Goal: Task Accomplishment & Management: Manage account settings

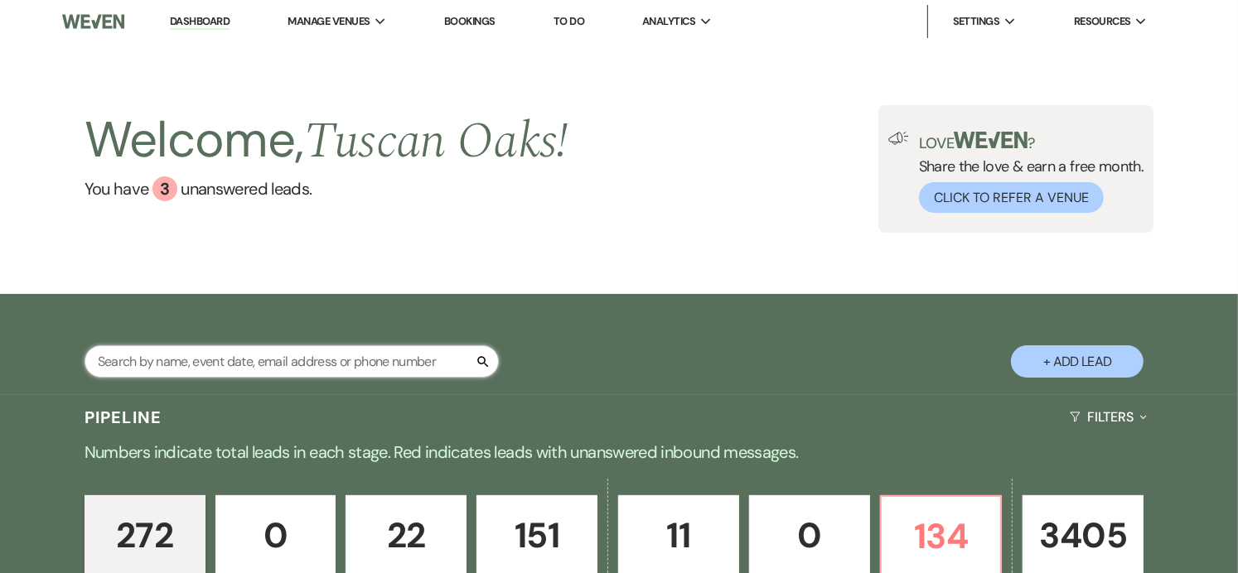
click at [294, 361] on input "text" at bounding box center [292, 362] width 414 height 32
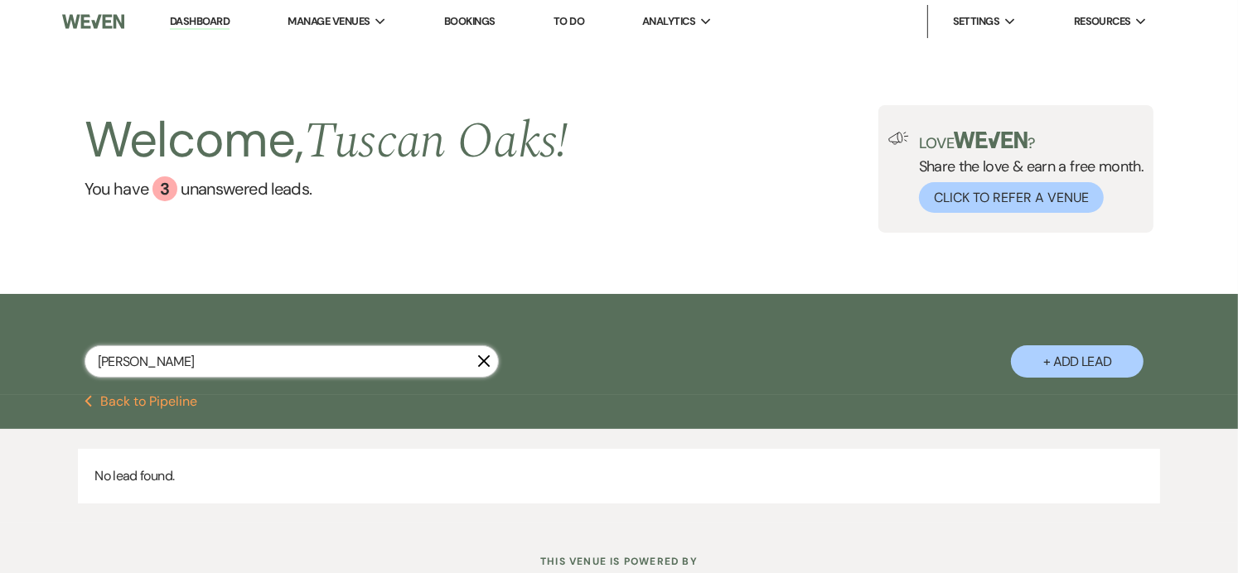
type input "[PERSON_NAME]"
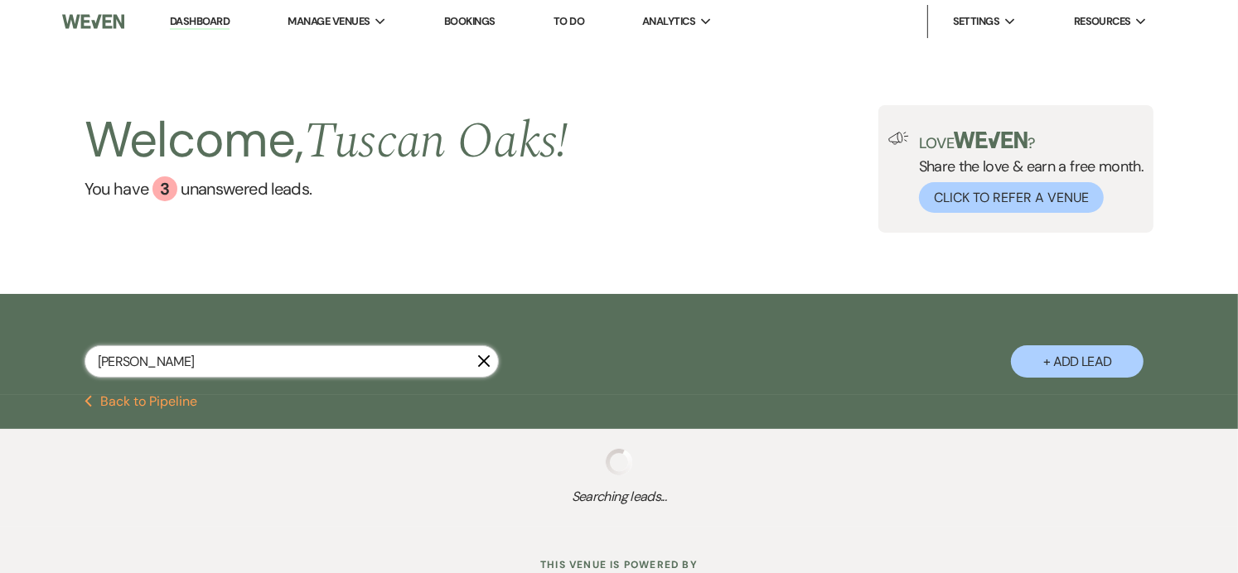
select select "8"
select select "5"
select select "8"
select select "5"
select select "8"
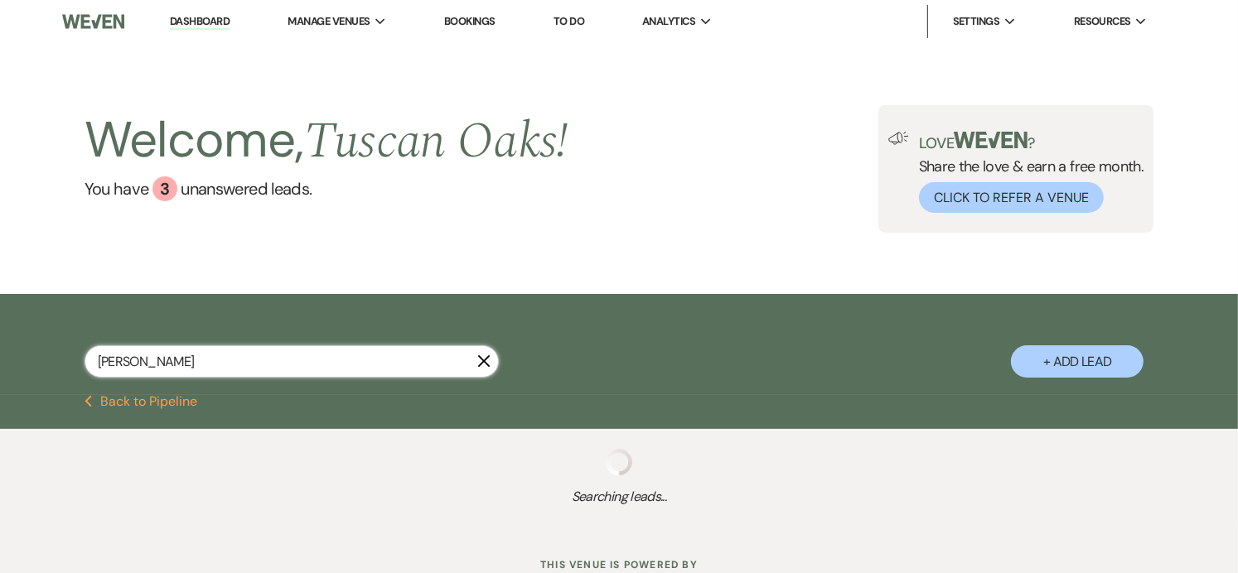
select select "5"
select select "8"
select select "5"
select select "8"
select select "5"
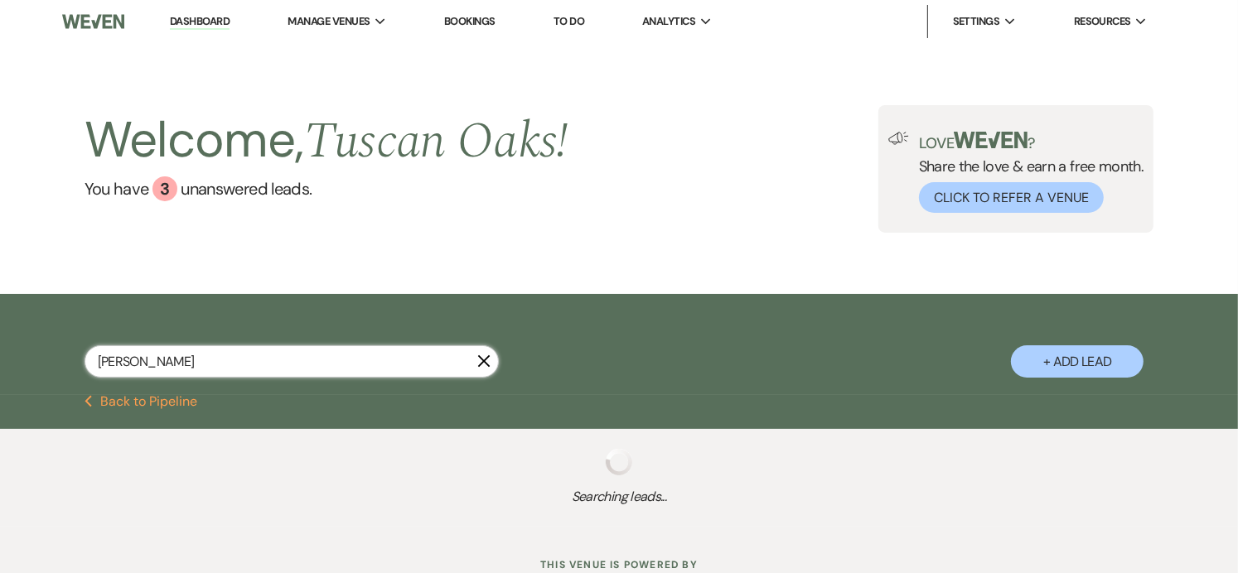
select select "8"
select select "5"
select select "8"
select select "5"
select select "8"
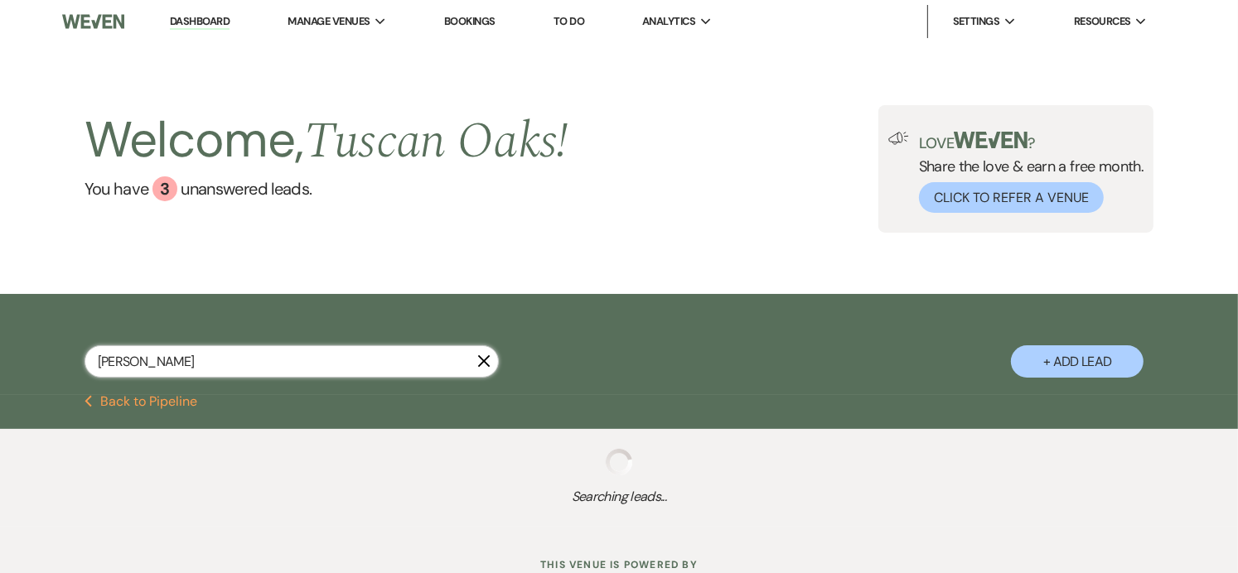
select select "5"
select select "8"
select select "11"
select select "8"
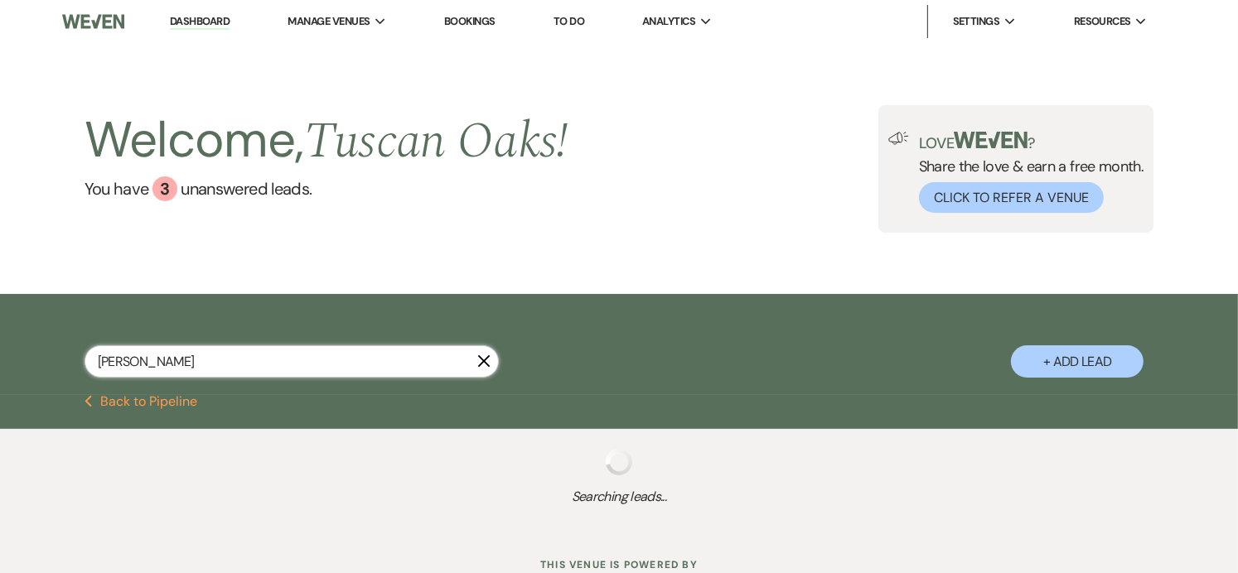
select select "10"
select select "8"
select select "5"
select select "8"
select select "5"
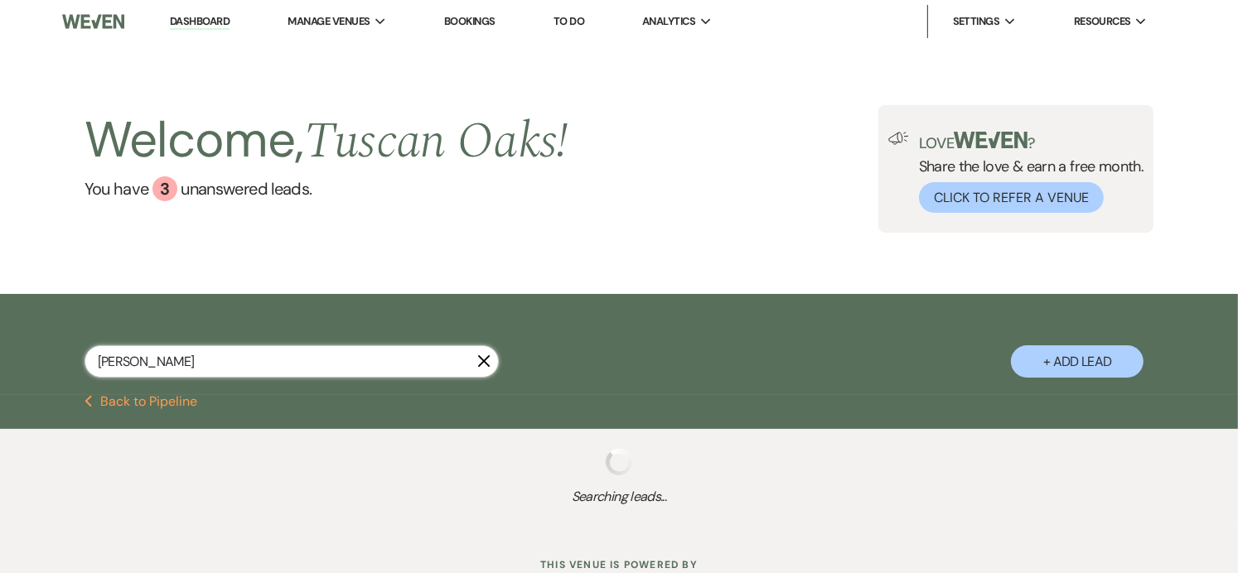
select select "8"
select select "5"
select select "8"
select select "5"
select select "8"
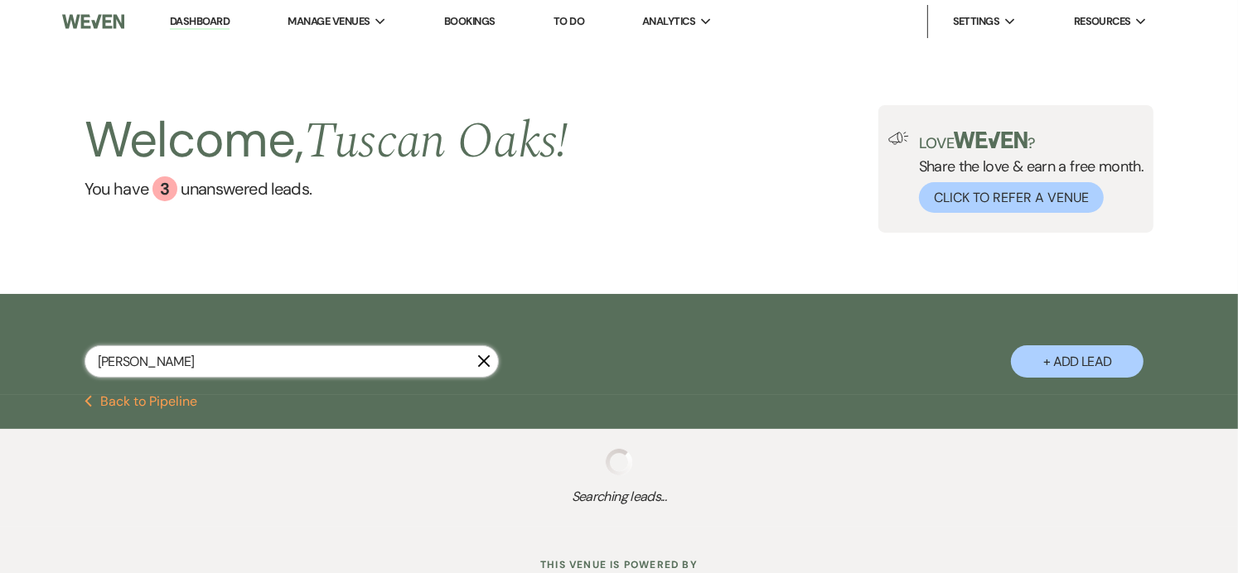
select select "5"
select select "8"
select select "5"
select select "8"
select select "6"
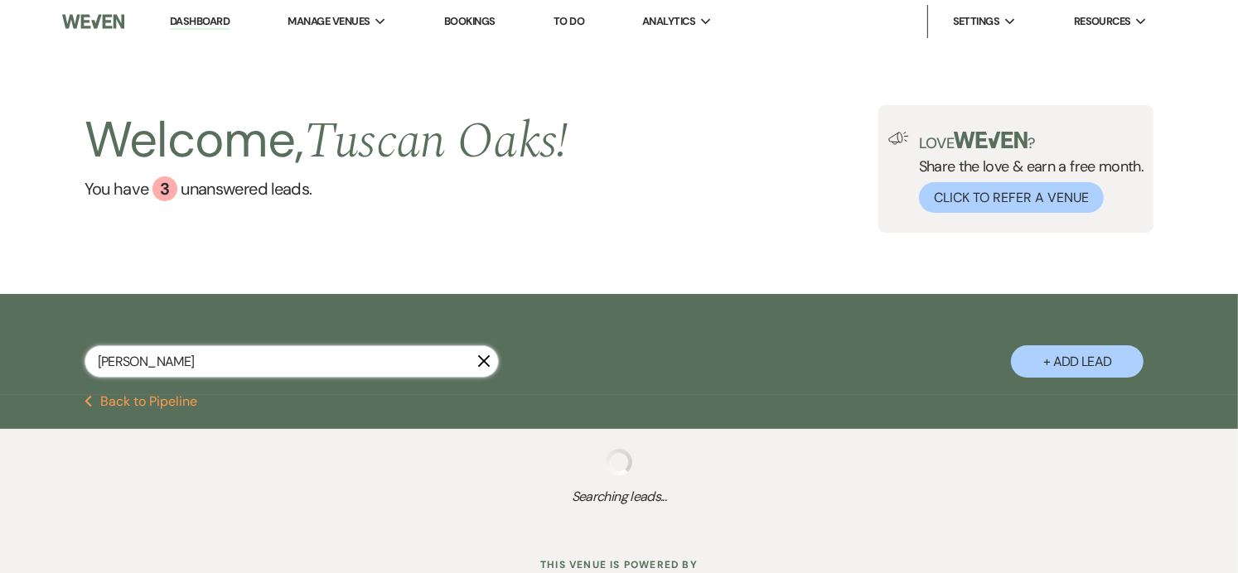
select select "8"
select select "5"
select select "8"
select select "5"
select select "8"
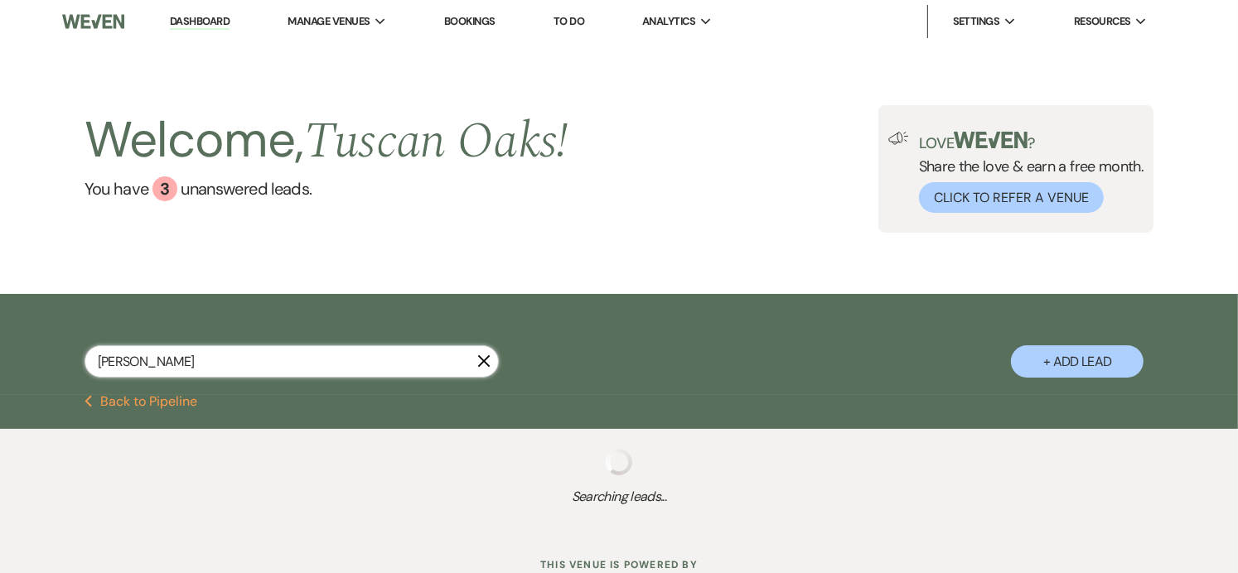
select select "6"
select select "8"
select select "3"
select select "8"
select select "5"
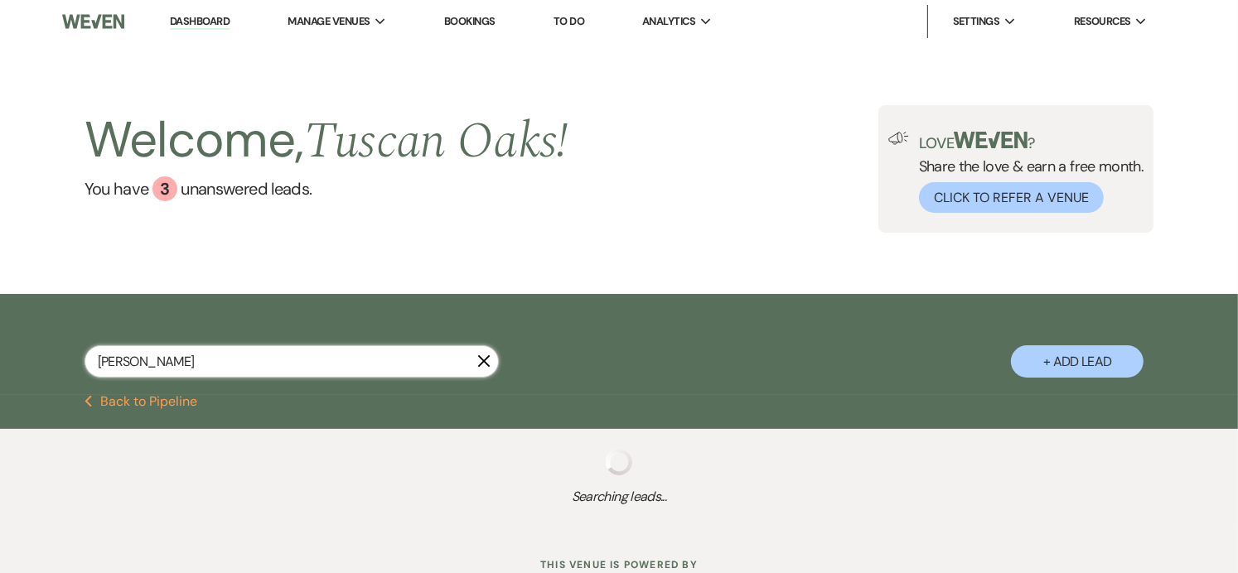
select select "8"
select select "5"
select select "8"
select select "5"
select select "8"
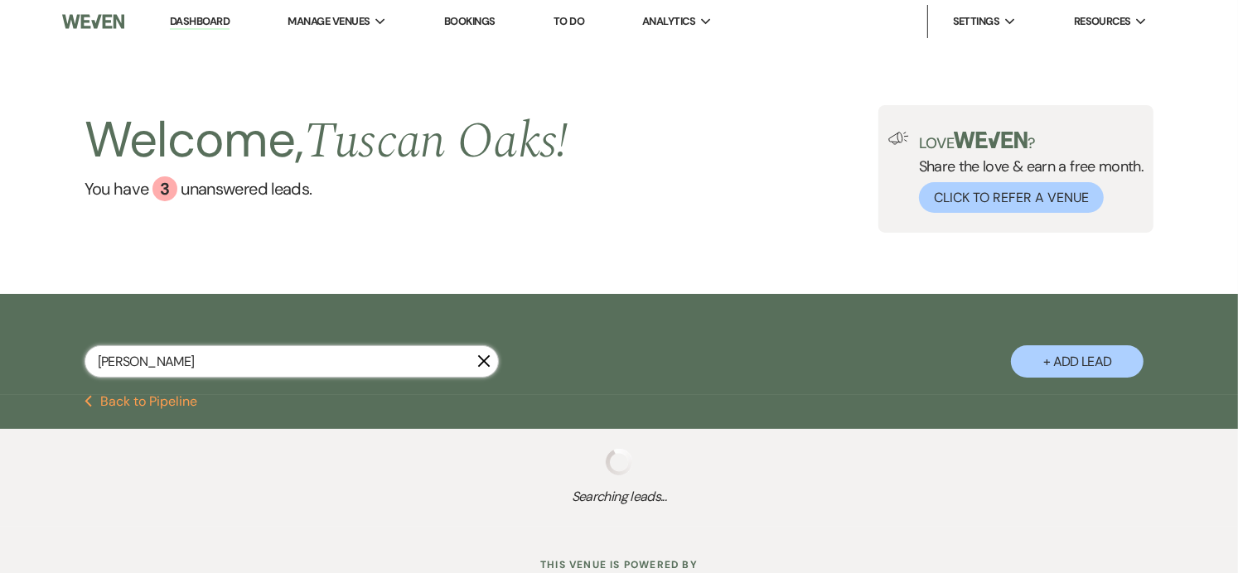
select select "8"
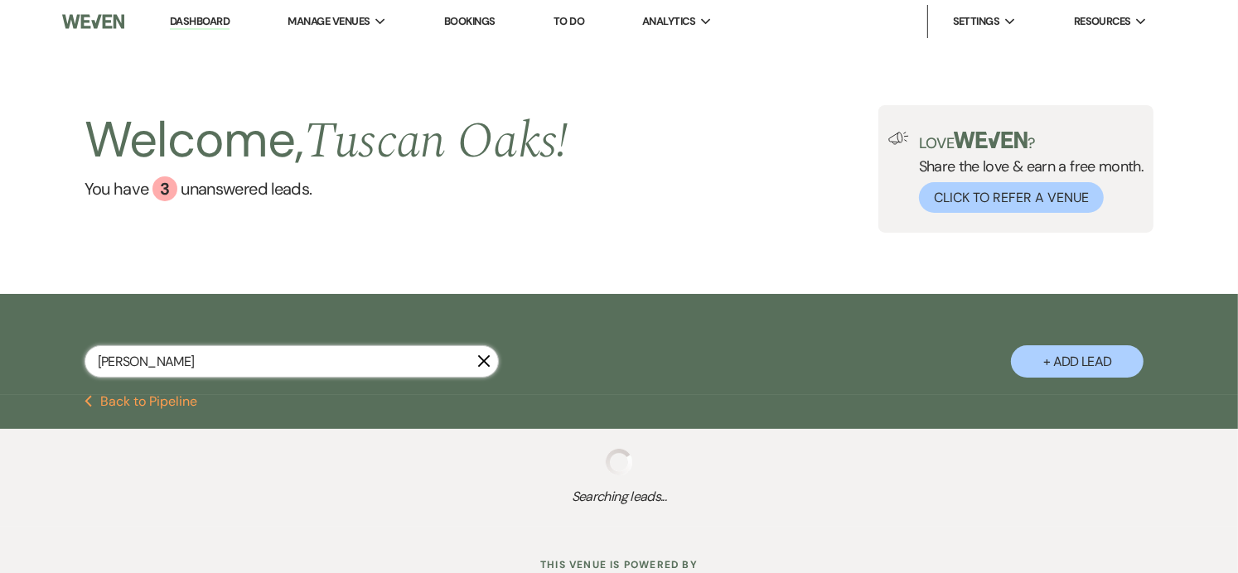
select select "8"
select select "1"
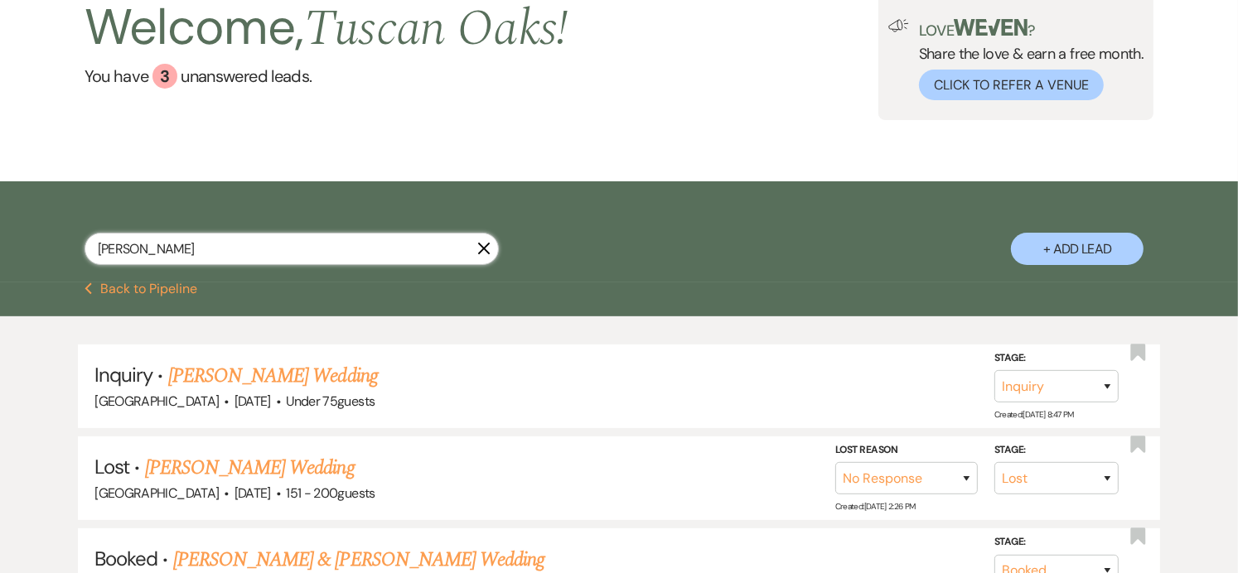
scroll to position [212, 0]
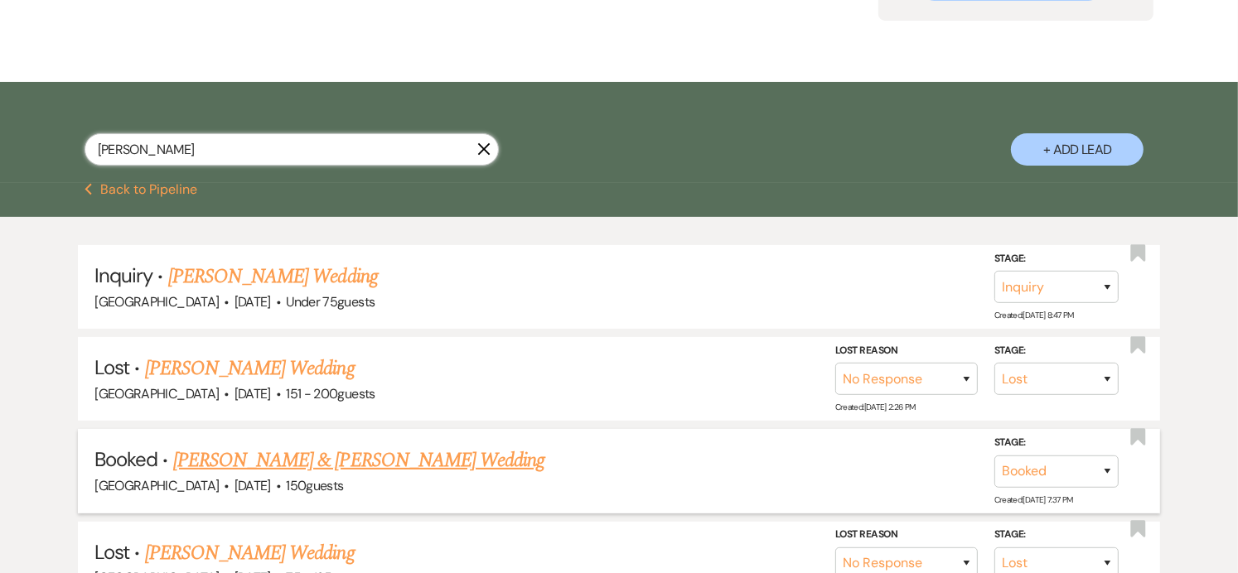
type input "[PERSON_NAME]"
click at [264, 462] on link "[PERSON_NAME] & [PERSON_NAME] Wedding" at bounding box center [358, 461] width 371 height 30
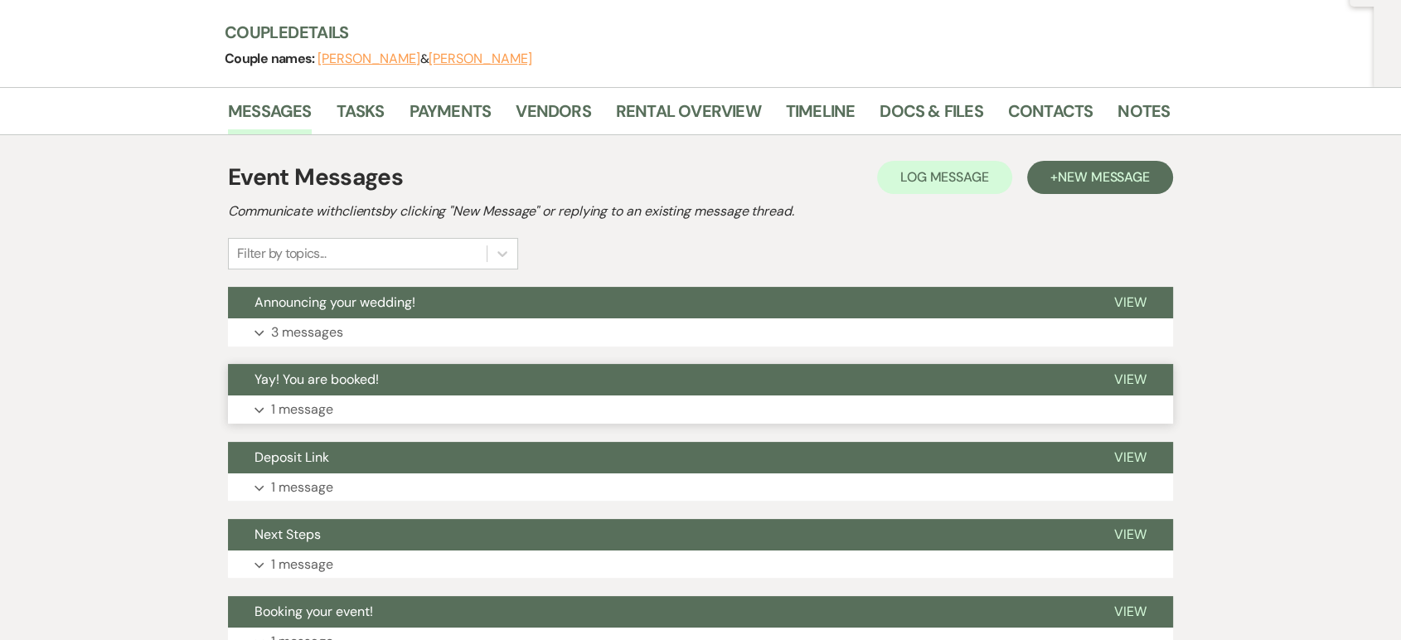
scroll to position [103, 0]
